Goal: Task Accomplishment & Management: Use online tool/utility

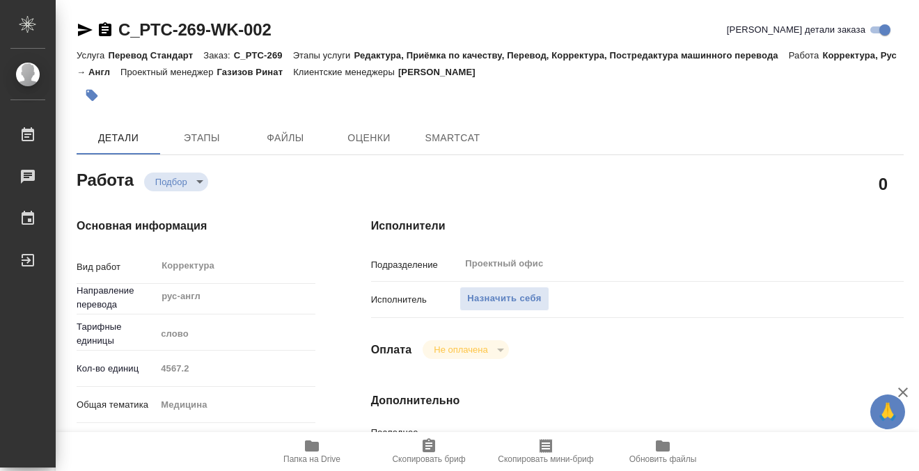
type textarea "x"
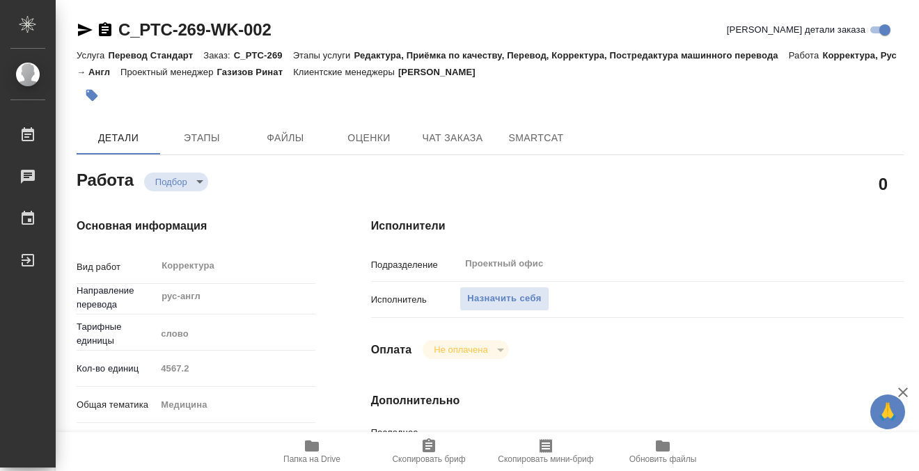
type textarea "x"
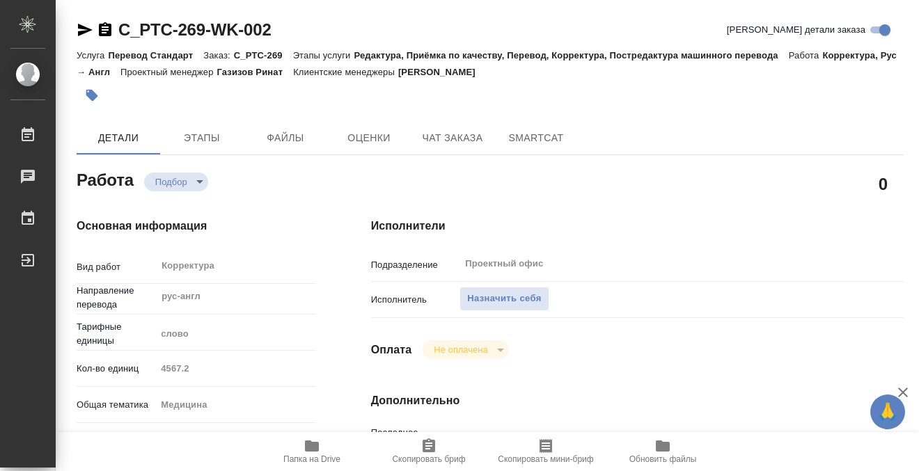
type textarea "x"
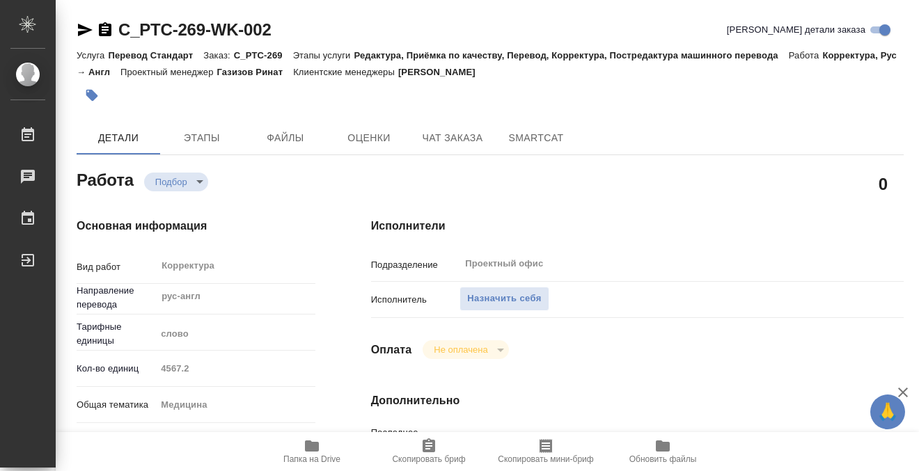
scroll to position [423, 0]
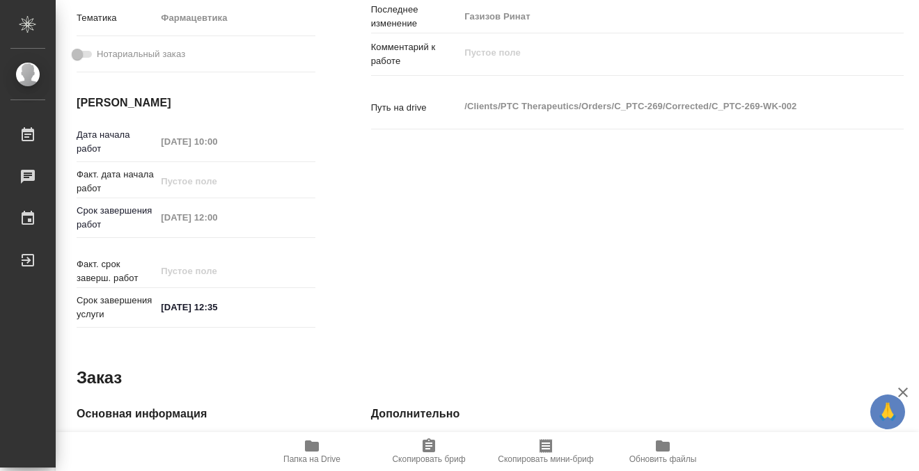
type textarea "x"
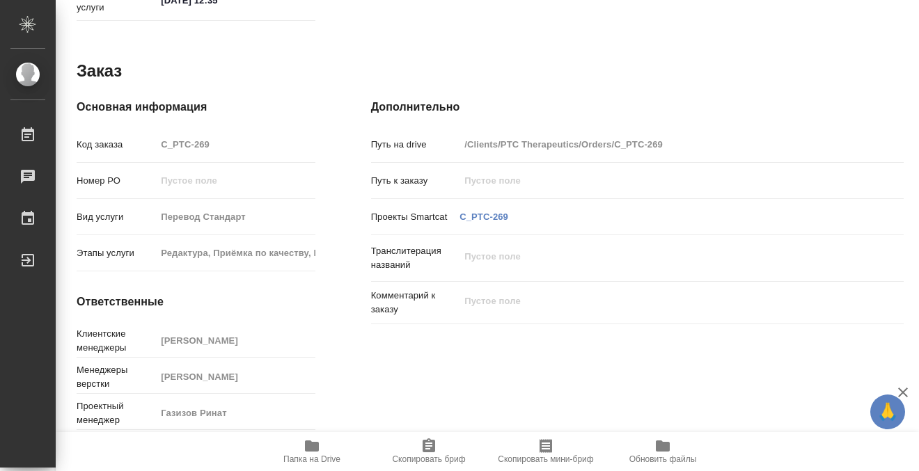
scroll to position [0, 0]
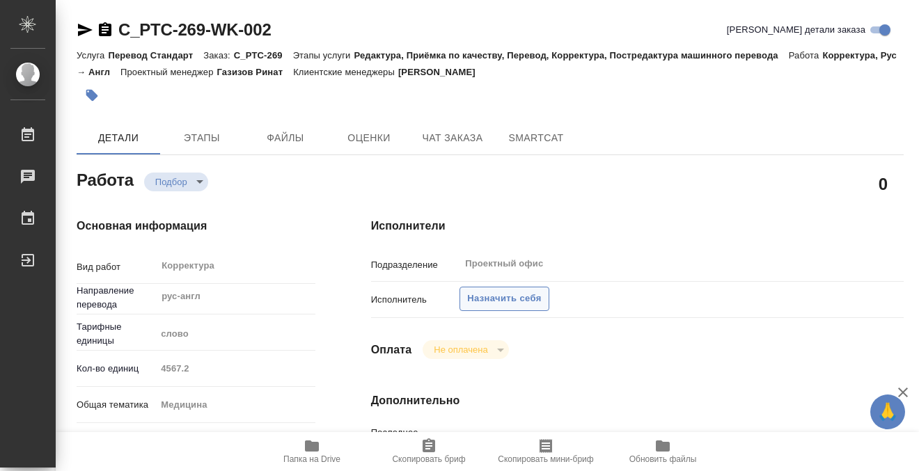
click at [509, 300] on span "Назначить себя" at bounding box center [504, 299] width 74 height 16
type textarea "x"
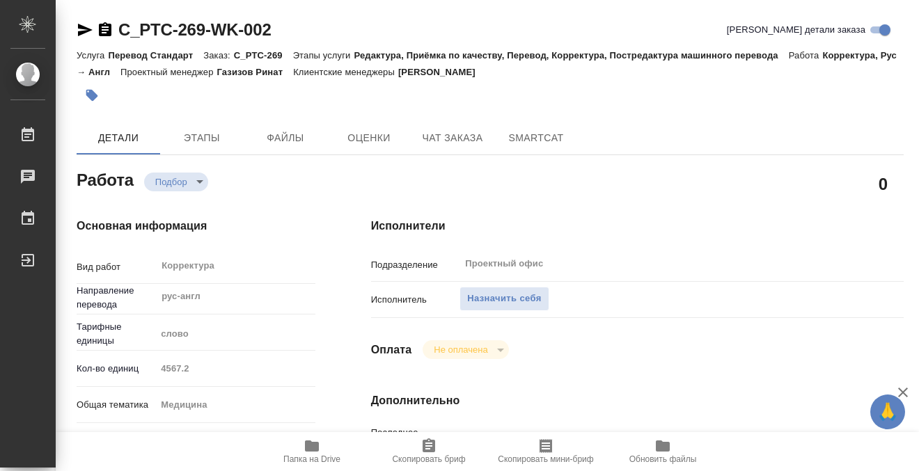
type textarea "x"
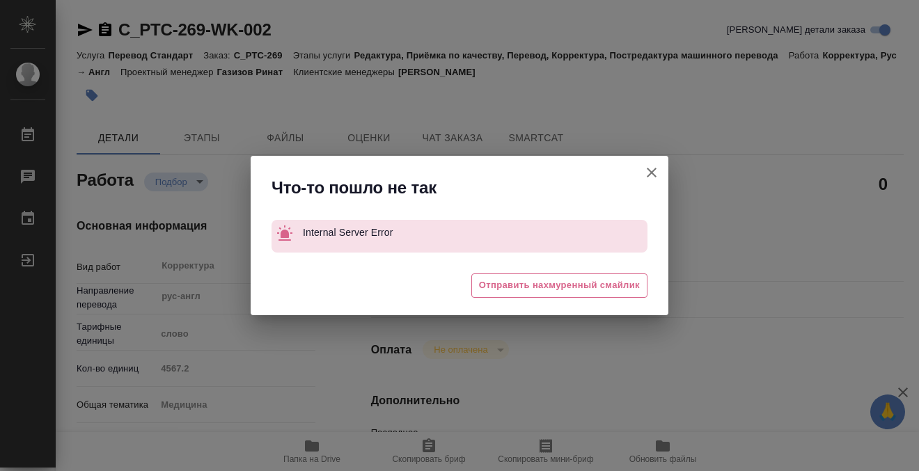
click at [646, 168] on icon "button" at bounding box center [651, 172] width 17 height 17
type textarea "x"
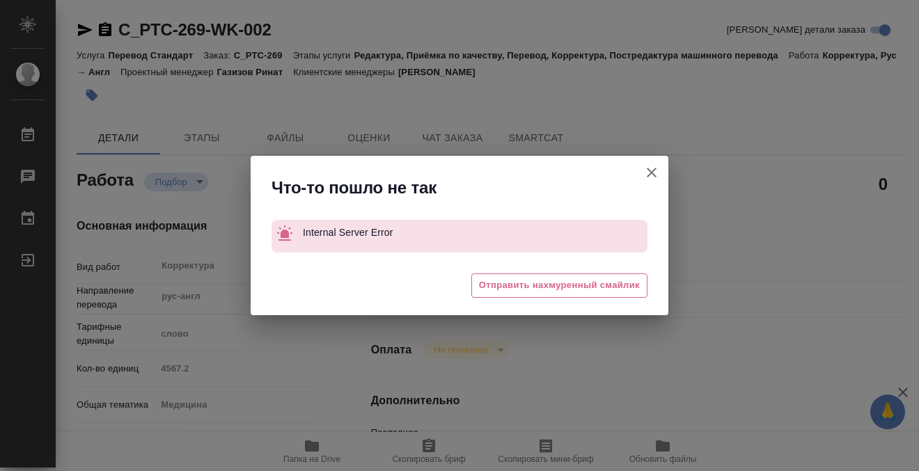
type textarea "x"
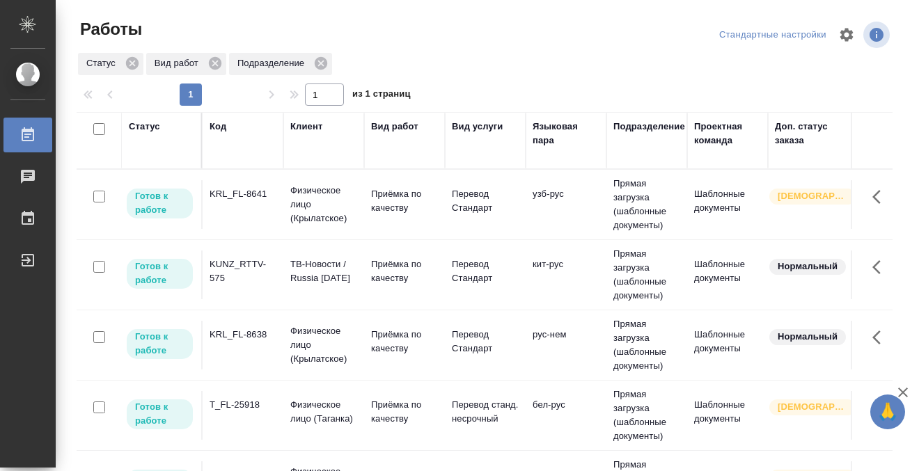
click at [221, 126] on div "Код" at bounding box center [218, 127] width 17 height 14
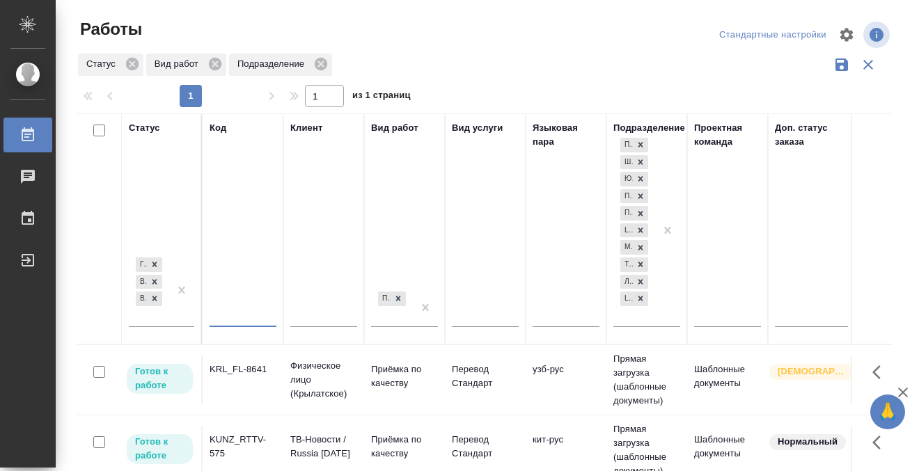
click at [238, 315] on input "text" at bounding box center [243, 317] width 67 height 17
paste input "KUNZ_FL-5838"
type input "KUNZ_FL-5838"
click at [163, 317] on div "[PERSON_NAME] к работе В работе В ожидании" at bounding box center [149, 290] width 40 height 72
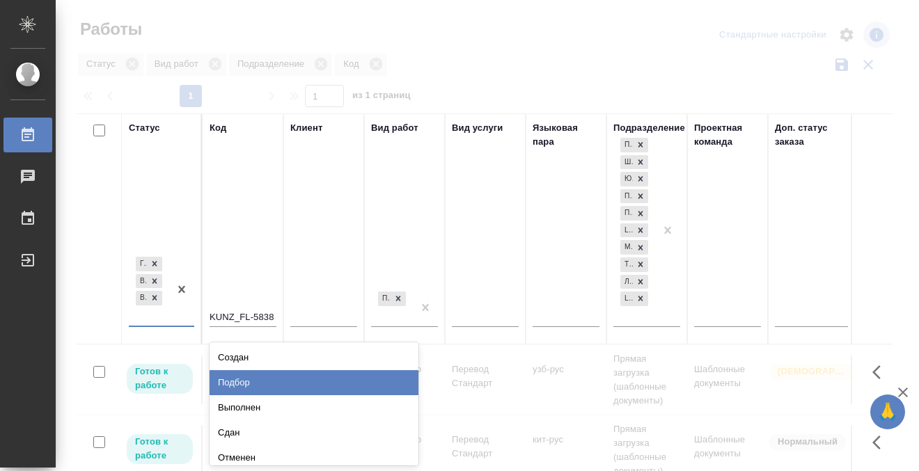
scroll to position [6, 0]
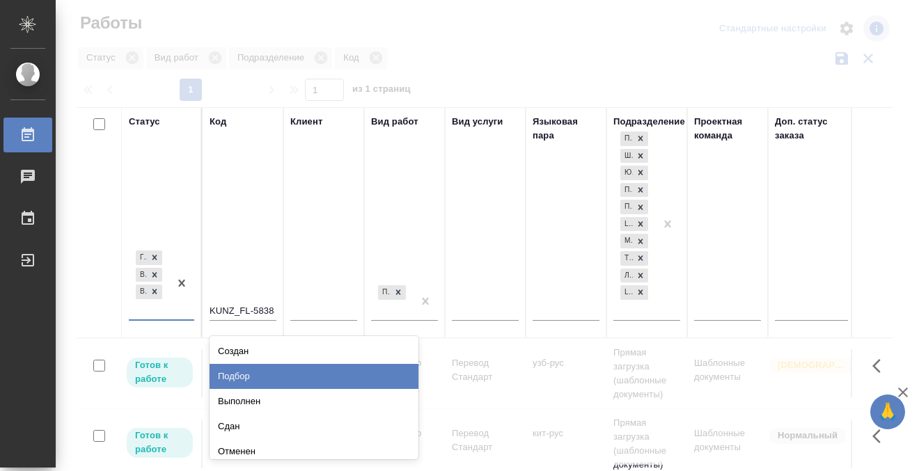
click at [246, 376] on div "Подбор" at bounding box center [314, 376] width 209 height 25
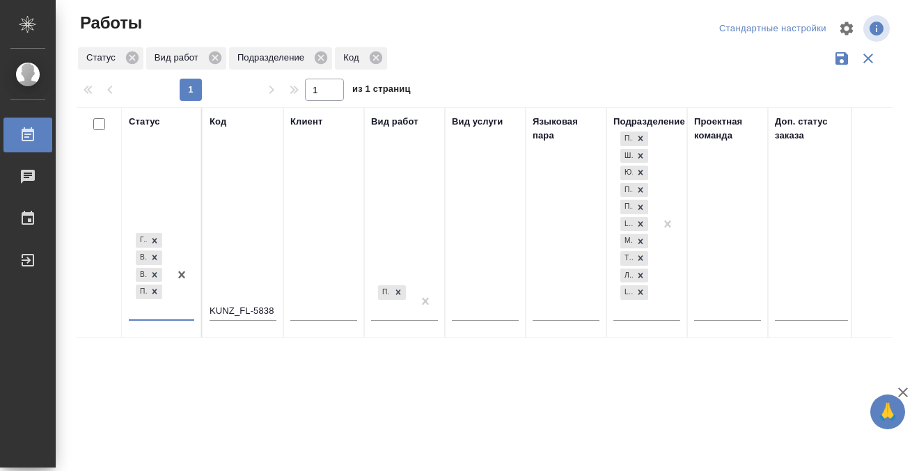
scroll to position [8, 0]
click at [159, 308] on div "[PERSON_NAME] к работе В работе В ожидании Подбор" at bounding box center [149, 273] width 40 height 88
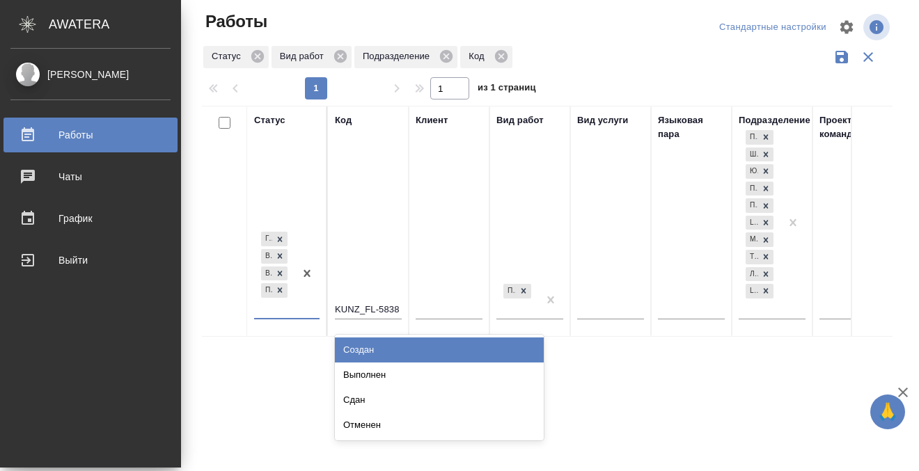
click at [28, 135] on div "Работы" at bounding box center [90, 135] width 160 height 21
